Goal: Task Accomplishment & Management: Complete application form

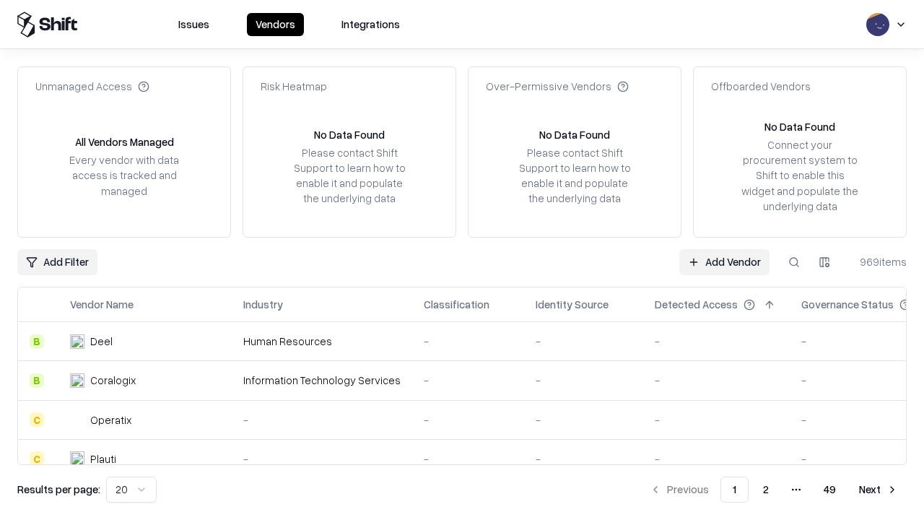
click at [724, 261] on link "Add Vendor" at bounding box center [725, 262] width 90 height 26
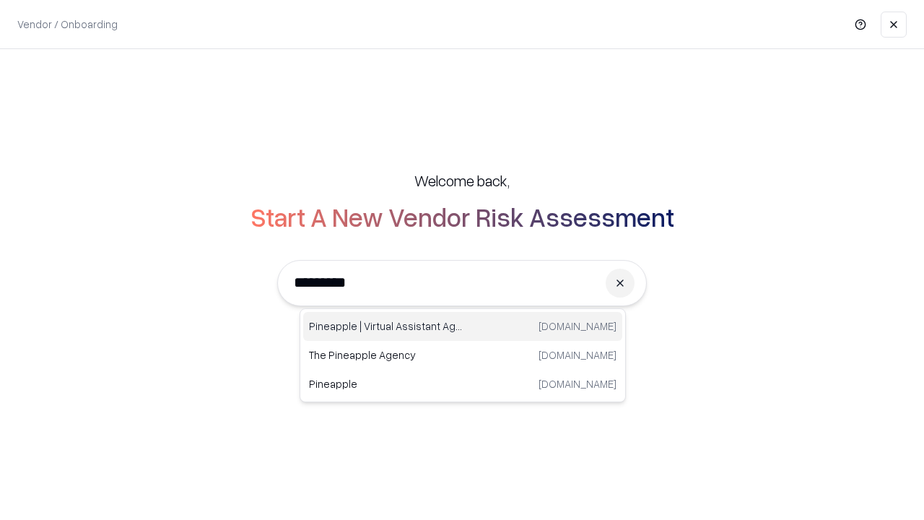
click at [463, 326] on div "Pineapple | Virtual Assistant Agency [DOMAIN_NAME]" at bounding box center [462, 326] width 319 height 29
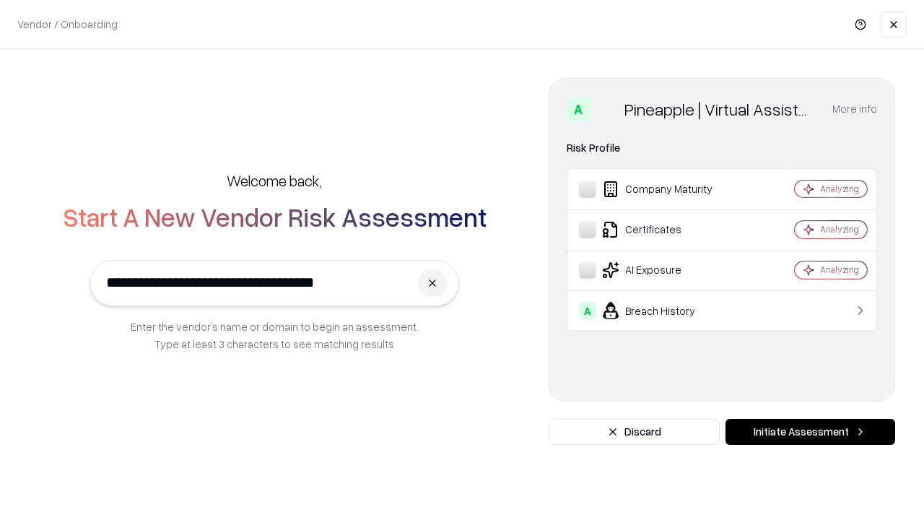
type input "**********"
click at [810, 432] on button "Initiate Assessment" at bounding box center [811, 432] width 170 height 26
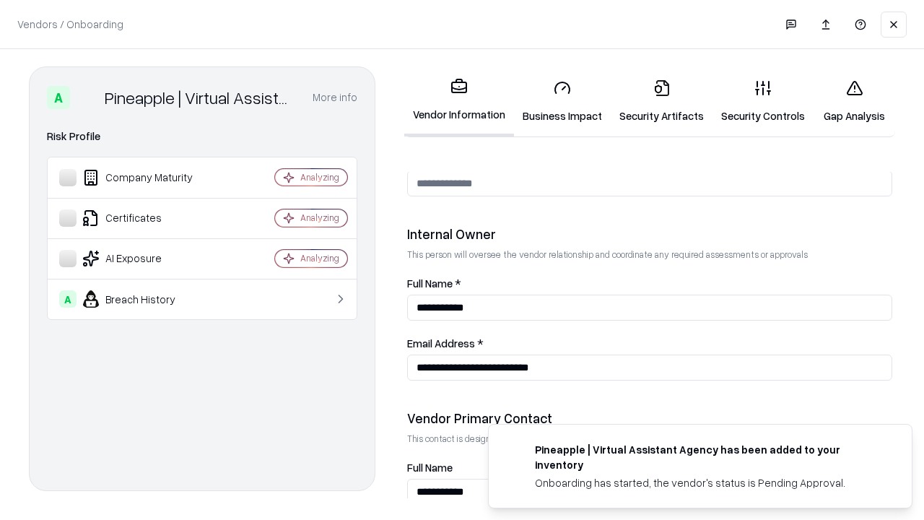
scroll to position [748, 0]
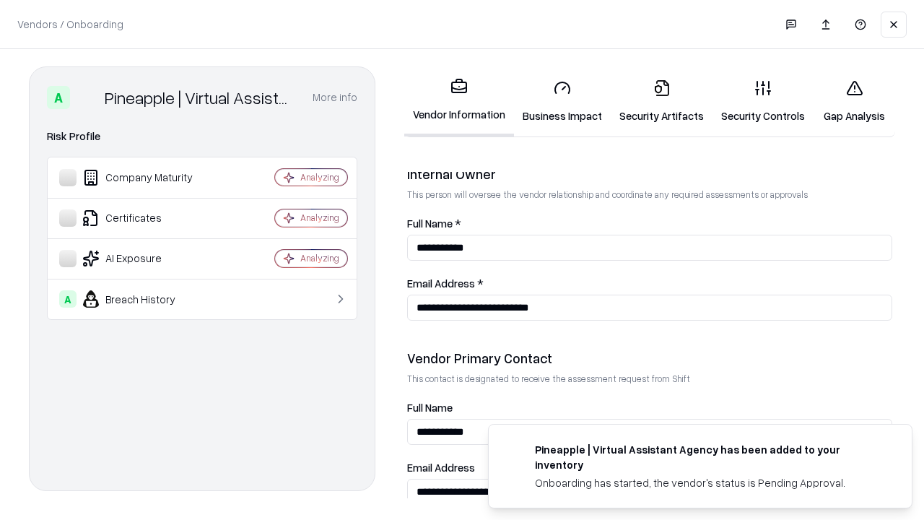
click at [563, 101] on link "Business Impact" at bounding box center [562, 101] width 97 height 67
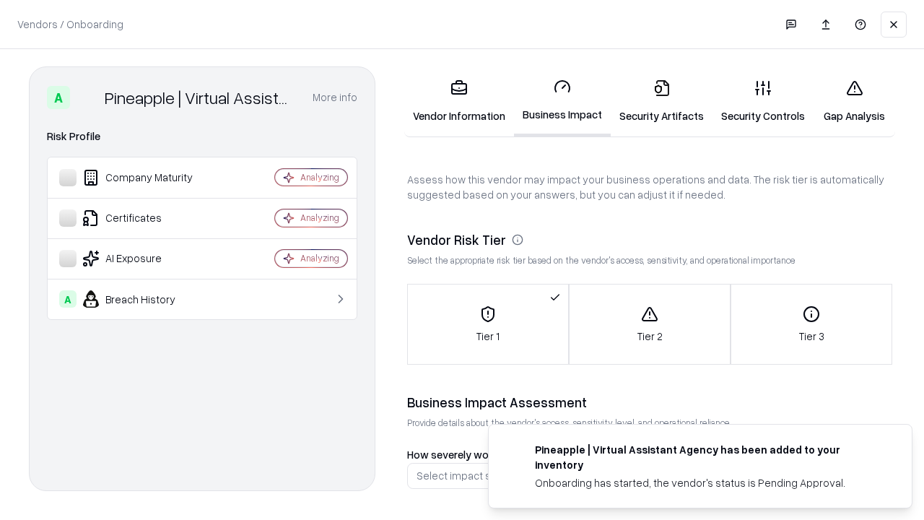
click at [662, 101] on link "Security Artifacts" at bounding box center [662, 101] width 102 height 67
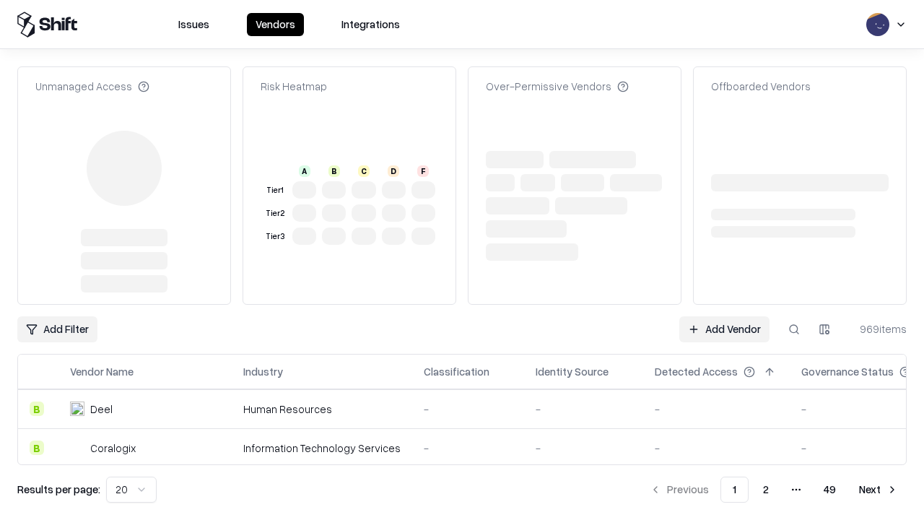
click at [724, 316] on link "Add Vendor" at bounding box center [725, 329] width 90 height 26
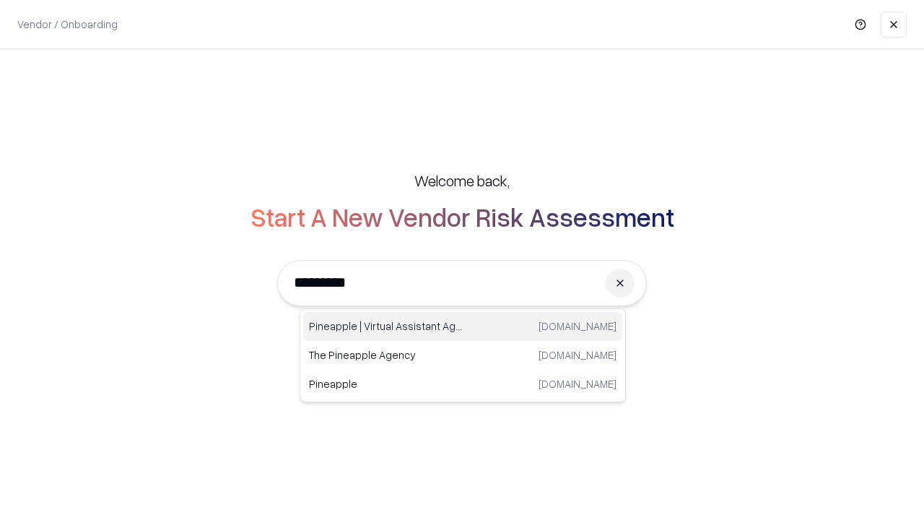
click at [463, 326] on div "Pineapple | Virtual Assistant Agency [DOMAIN_NAME]" at bounding box center [462, 326] width 319 height 29
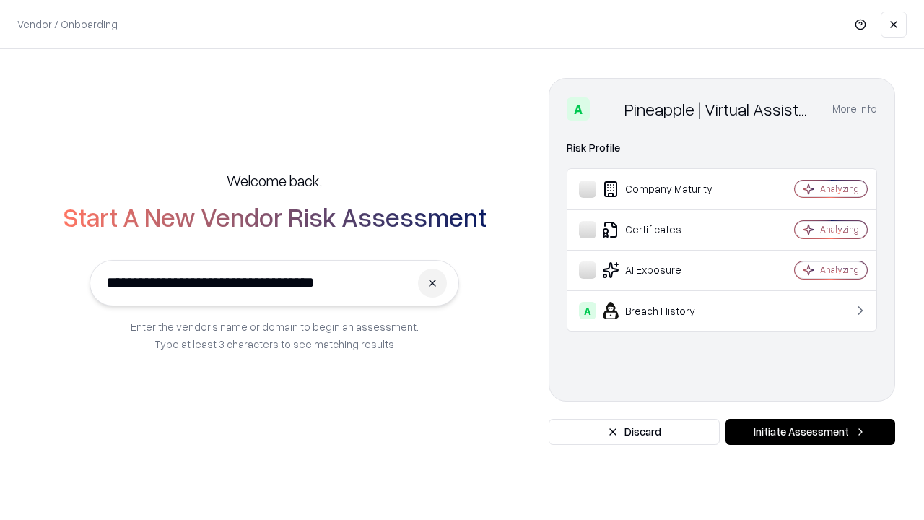
type input "**********"
click at [810, 432] on button "Initiate Assessment" at bounding box center [811, 432] width 170 height 26
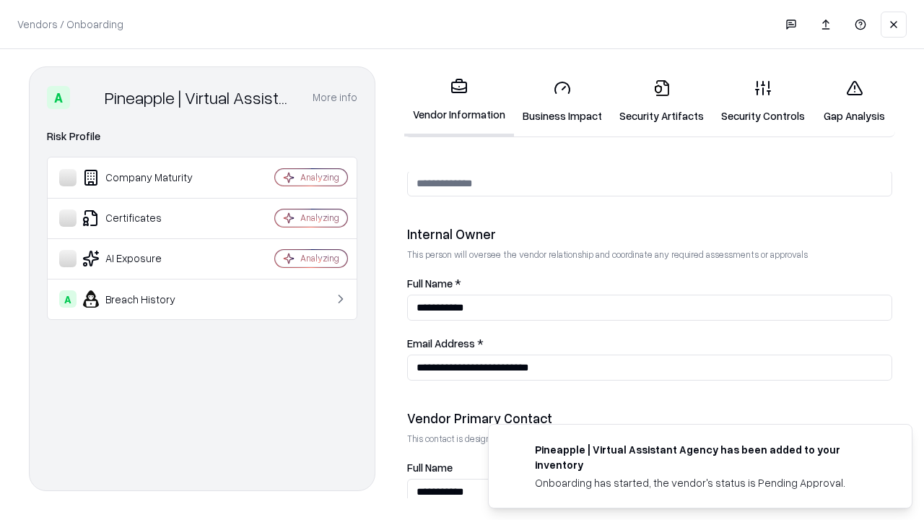
scroll to position [748, 0]
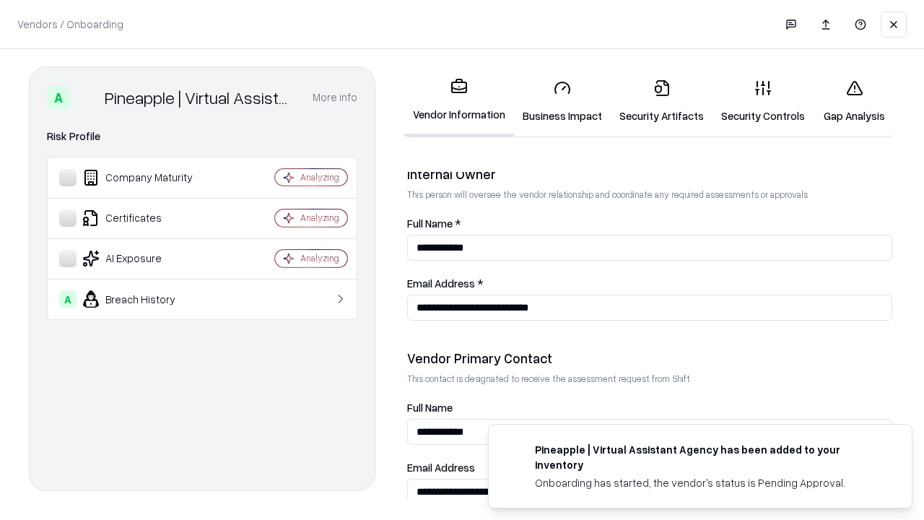
click at [854, 101] on link "Gap Analysis" at bounding box center [855, 101] width 82 height 67
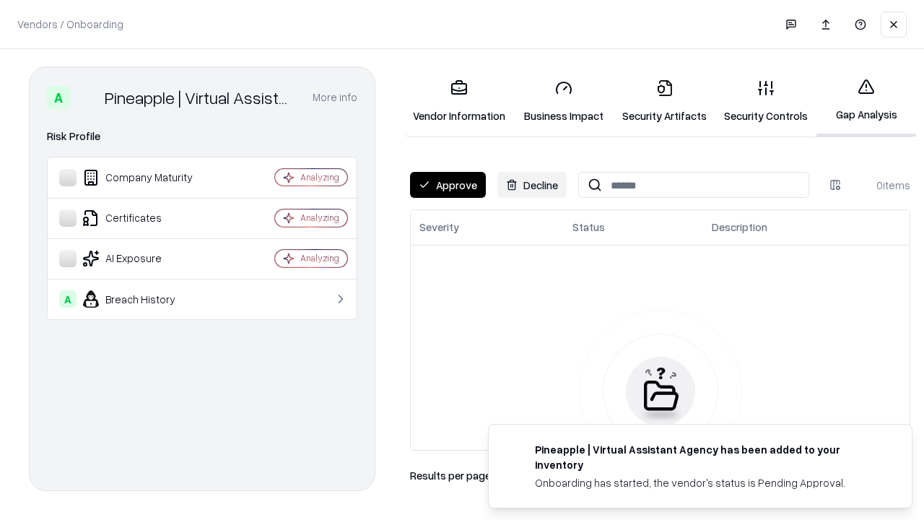
click at [448, 185] on button "Approve" at bounding box center [448, 185] width 76 height 26
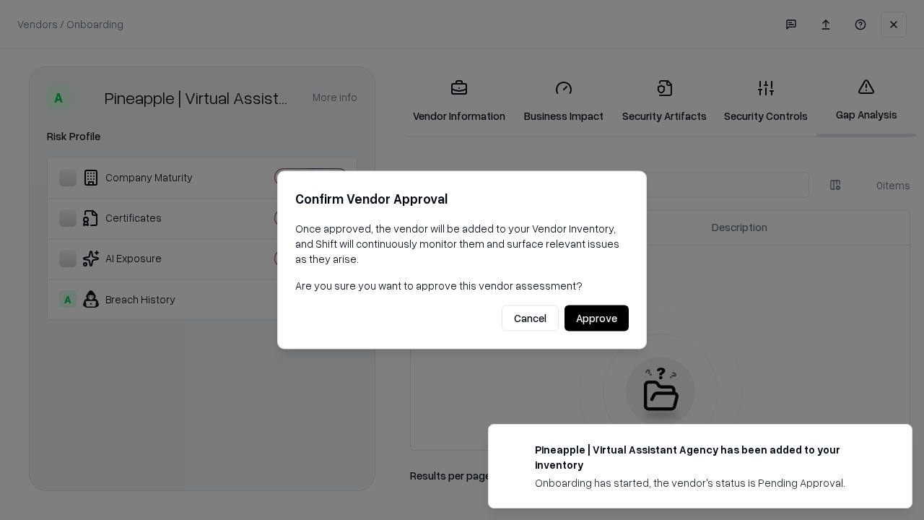
click at [597, 318] on button "Approve" at bounding box center [597, 319] width 64 height 26
